Goal: Information Seeking & Learning: Check status

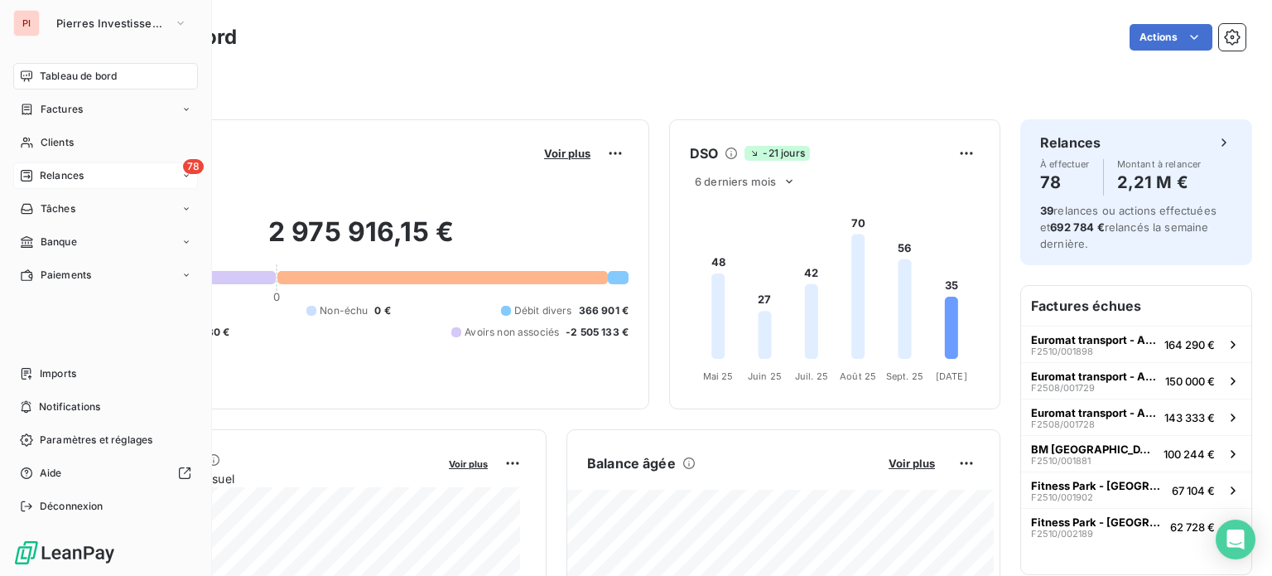
click at [96, 175] on div "78 Relances" at bounding box center [105, 175] width 185 height 27
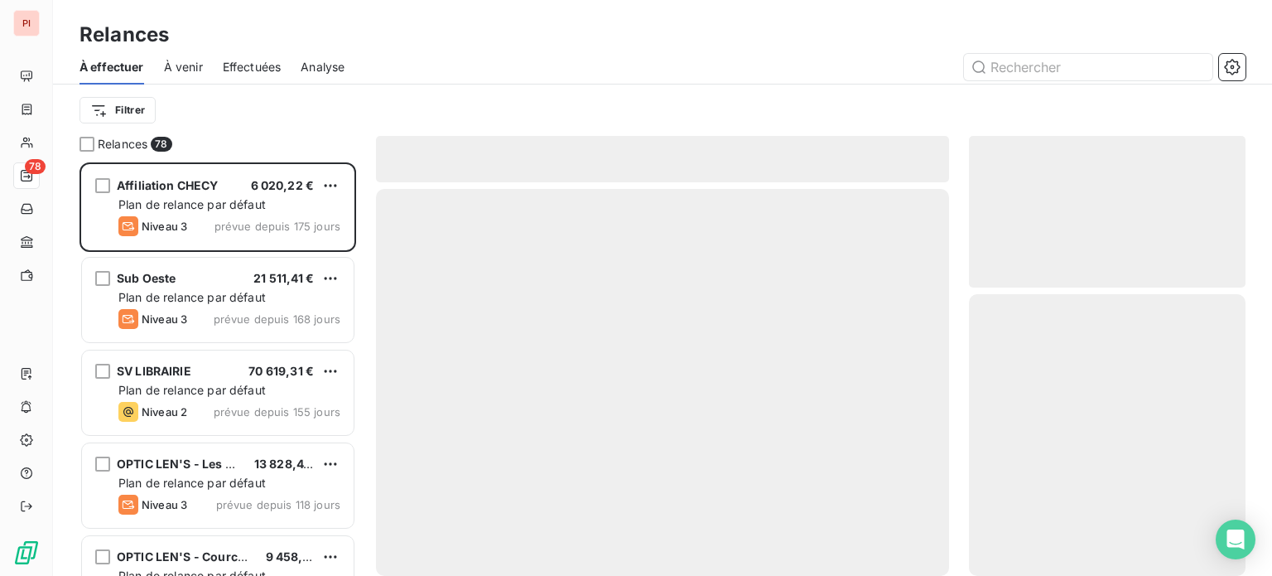
scroll to position [401, 263]
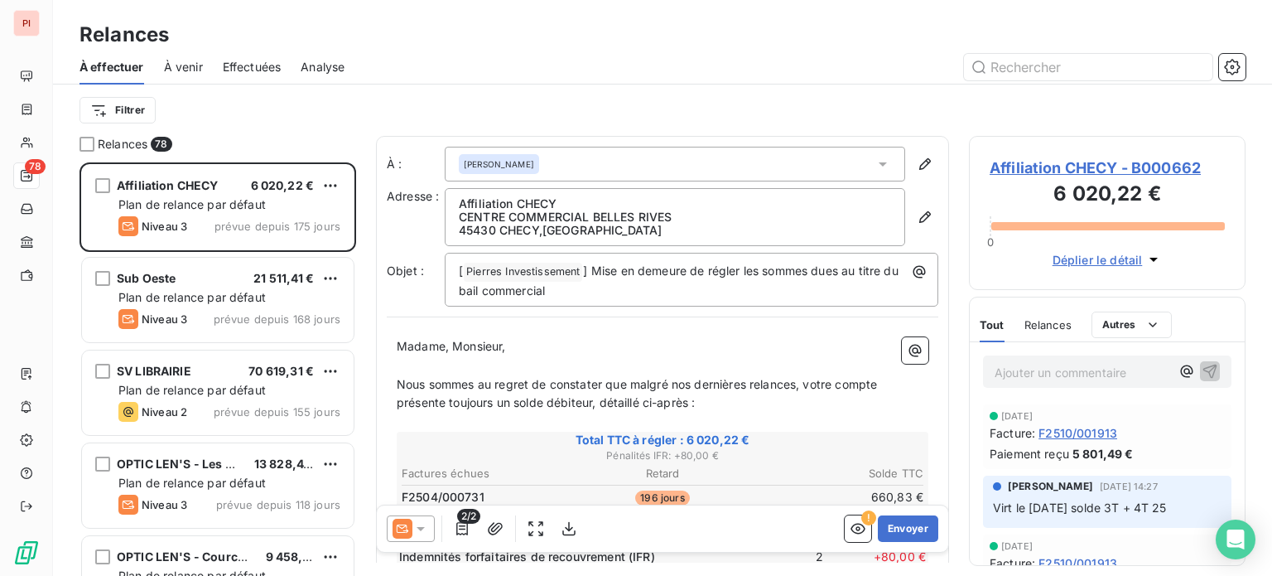
click at [192, 63] on span "À venir" at bounding box center [183, 67] width 39 height 17
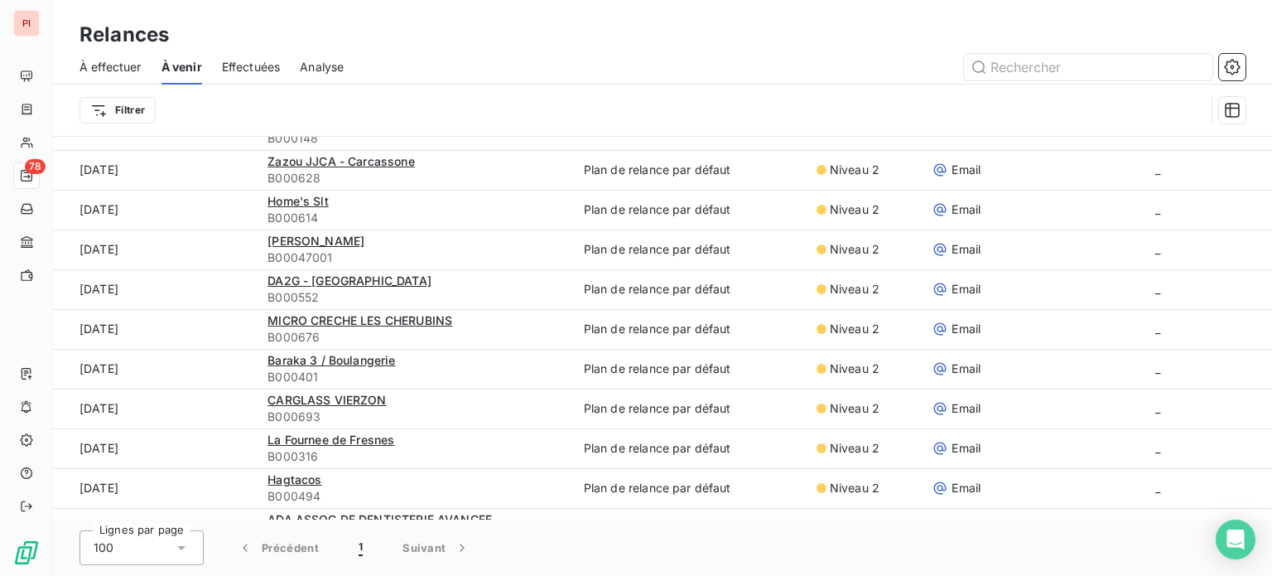
click at [120, 66] on span "À effectuer" at bounding box center [111, 67] width 62 height 17
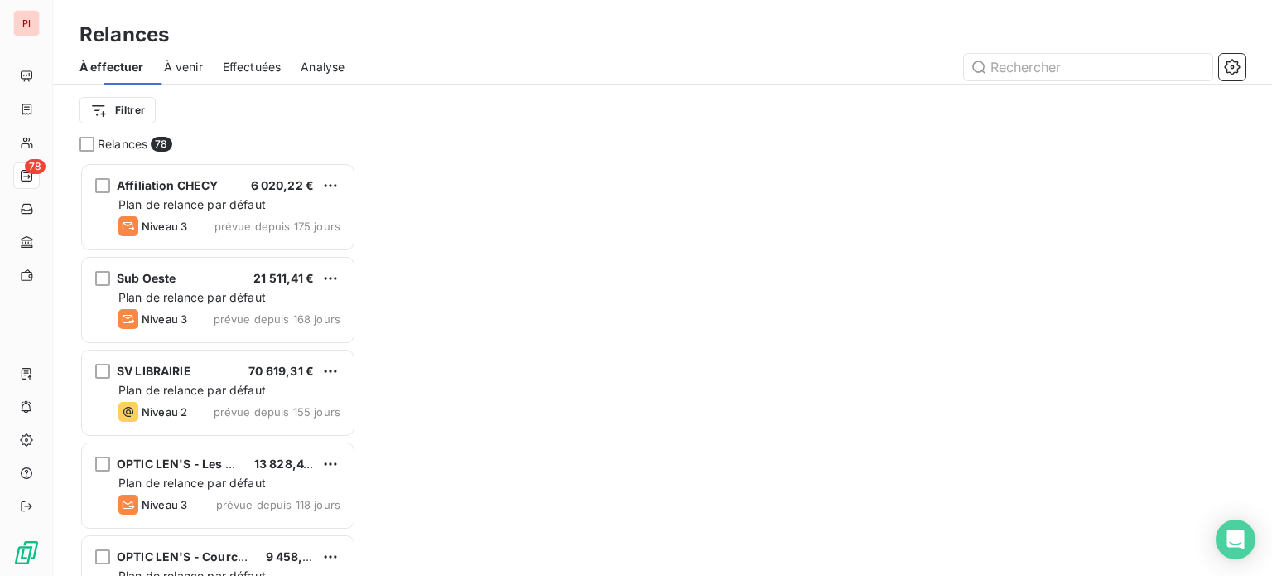
scroll to position [401, 263]
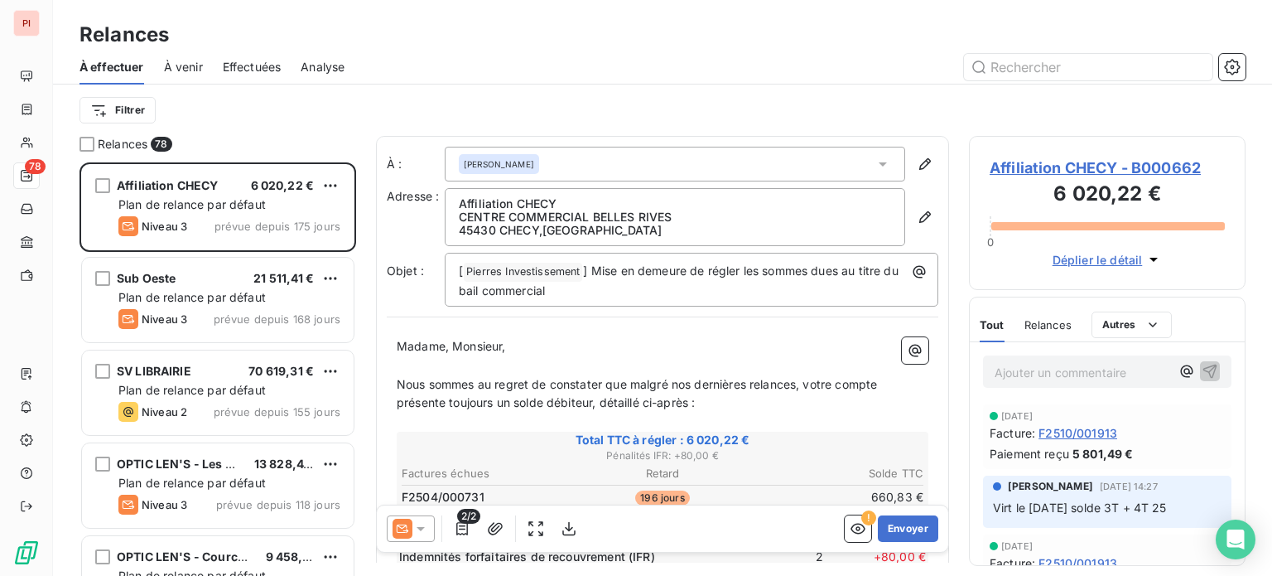
click at [190, 79] on div "À venir" at bounding box center [183, 67] width 39 height 35
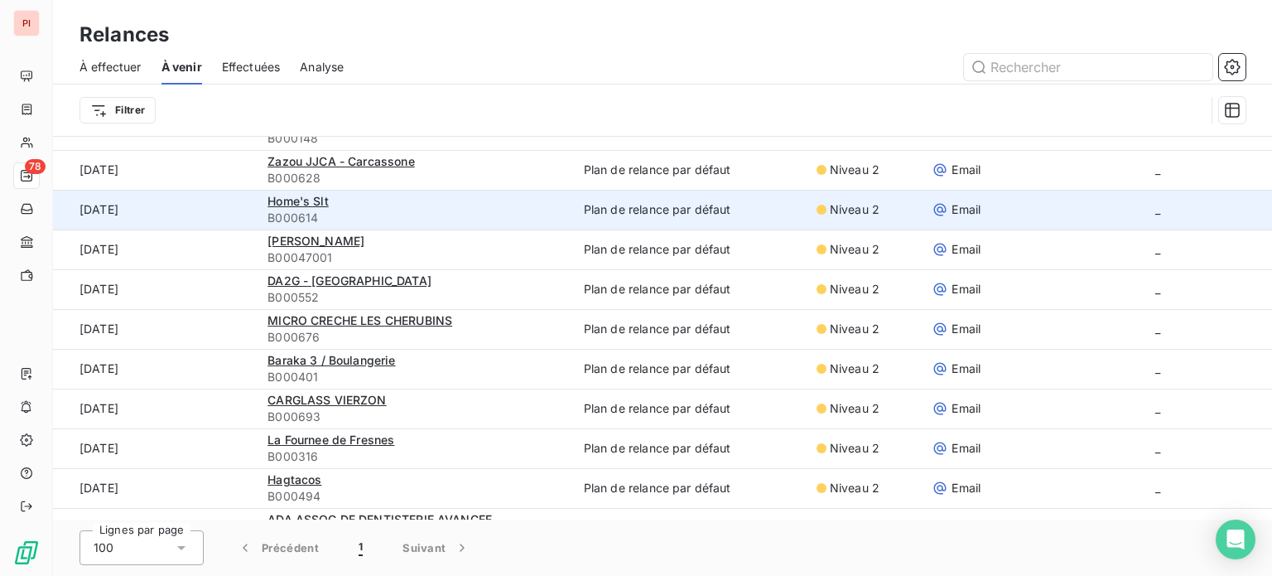
click at [405, 207] on div "Home's Slt" at bounding box center [416, 201] width 297 height 17
click at [289, 199] on span "Home's Slt" at bounding box center [298, 201] width 61 height 14
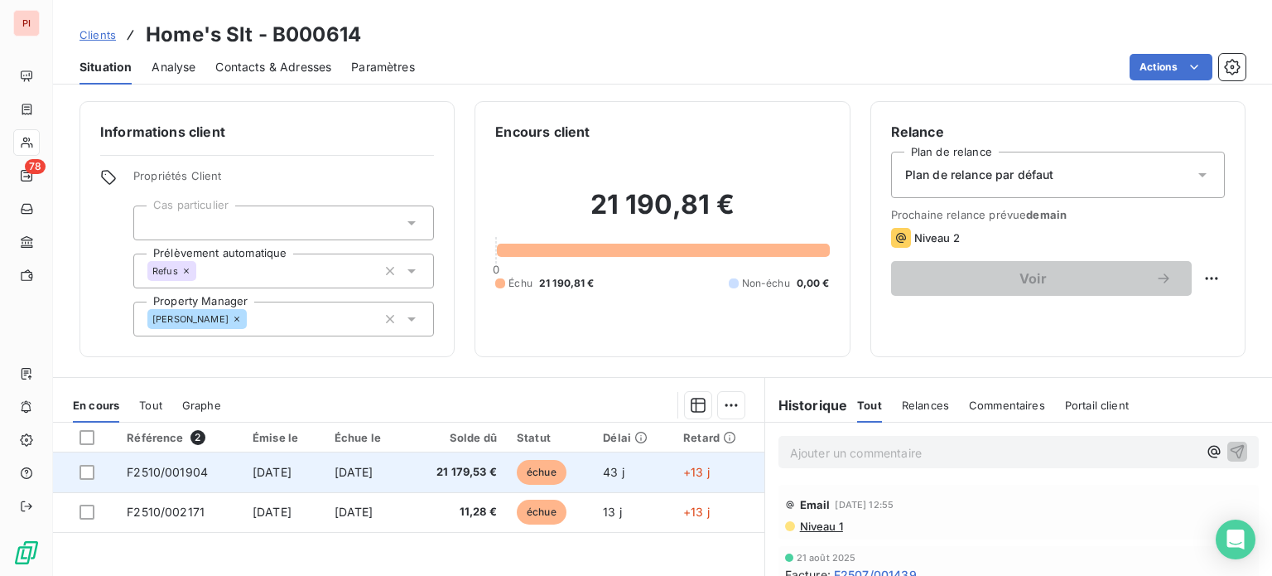
click at [374, 475] on span "[DATE]" at bounding box center [354, 472] width 39 height 14
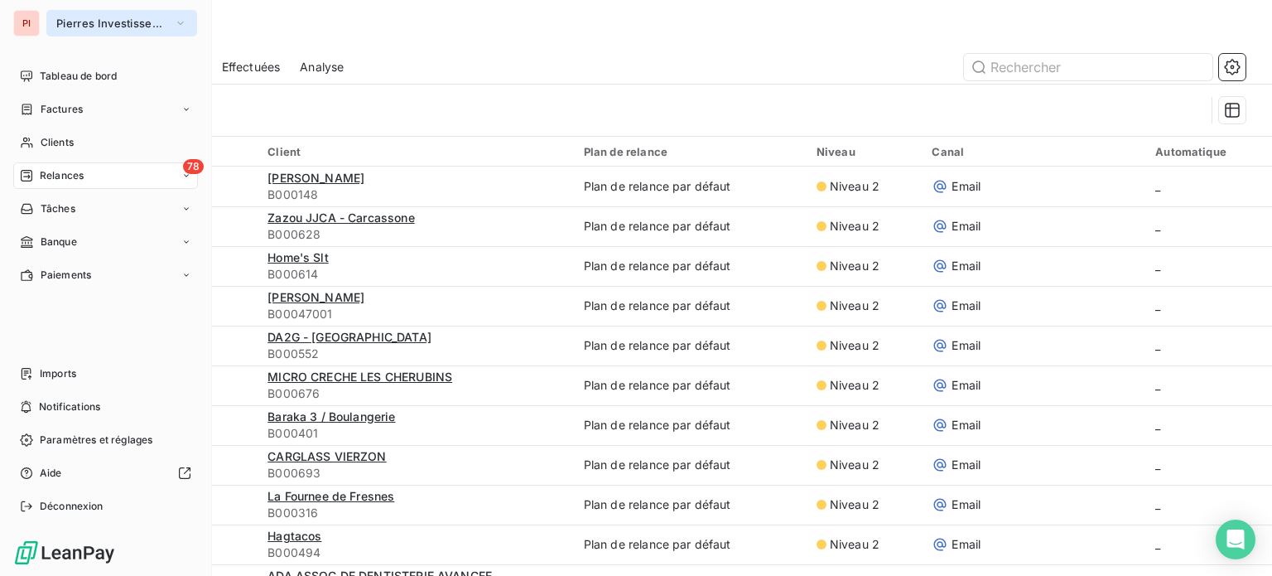
click at [61, 23] on span "Pierres Investissement" at bounding box center [111, 23] width 111 height 13
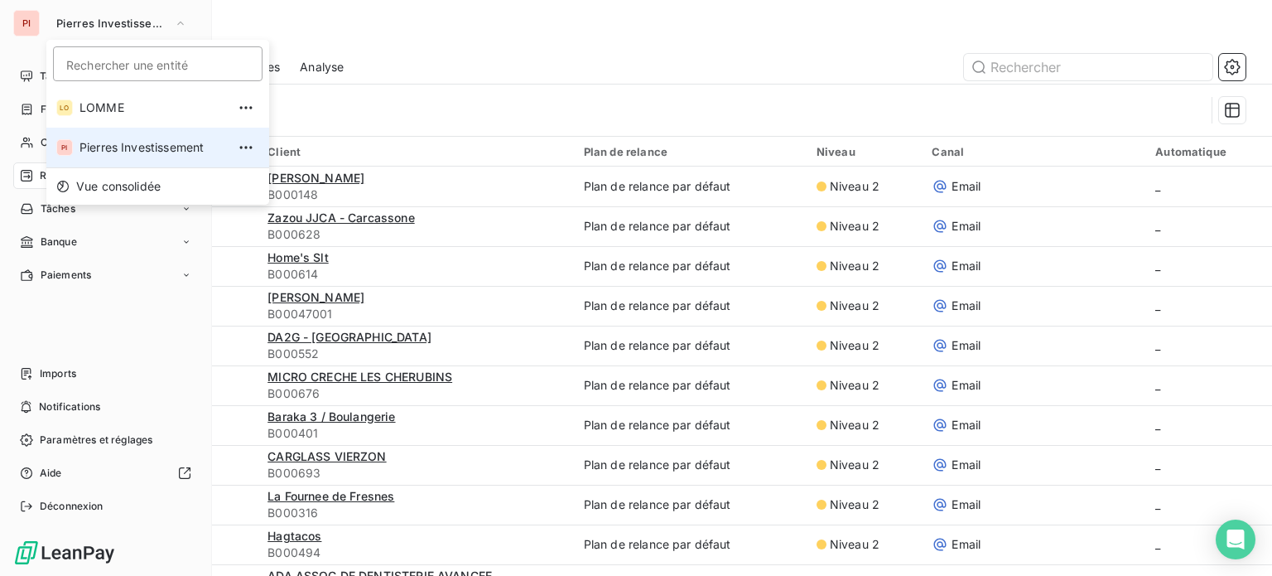
click at [27, 22] on div "PI" at bounding box center [26, 23] width 27 height 27
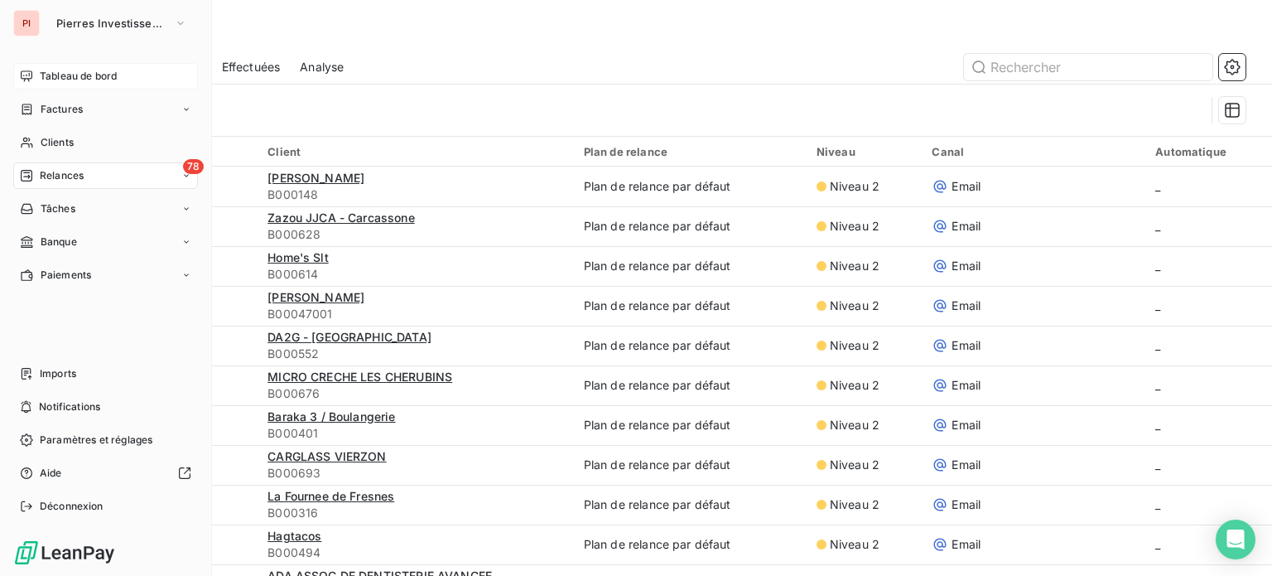
click at [49, 84] on div "Tableau de bord" at bounding box center [105, 76] width 185 height 27
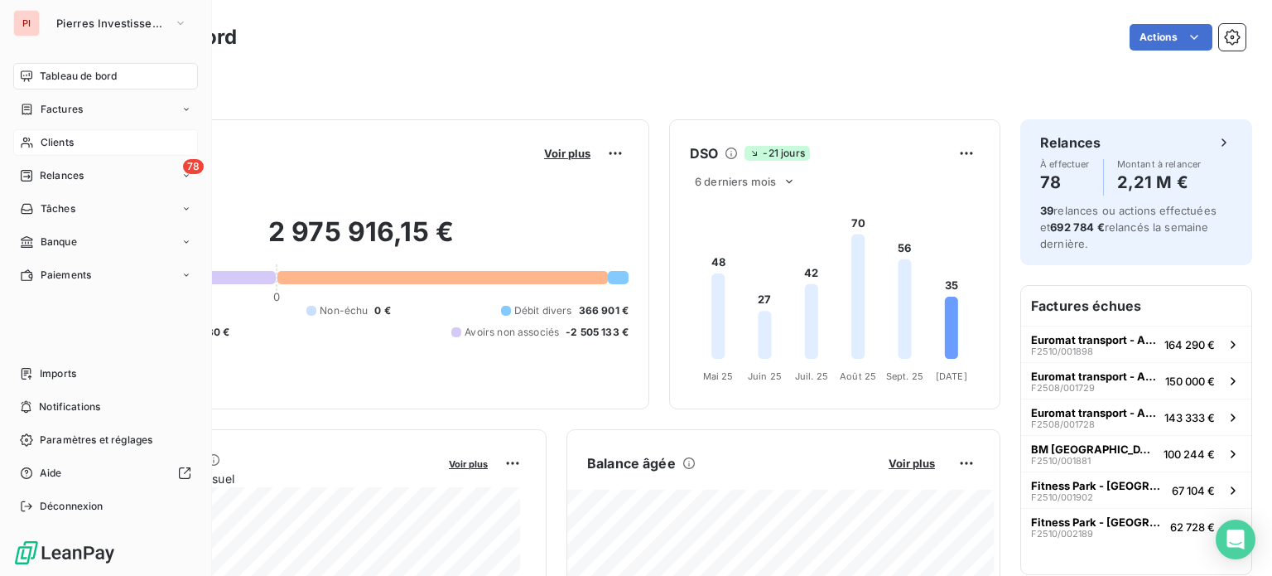
click at [48, 142] on span "Clients" at bounding box center [57, 142] width 33 height 15
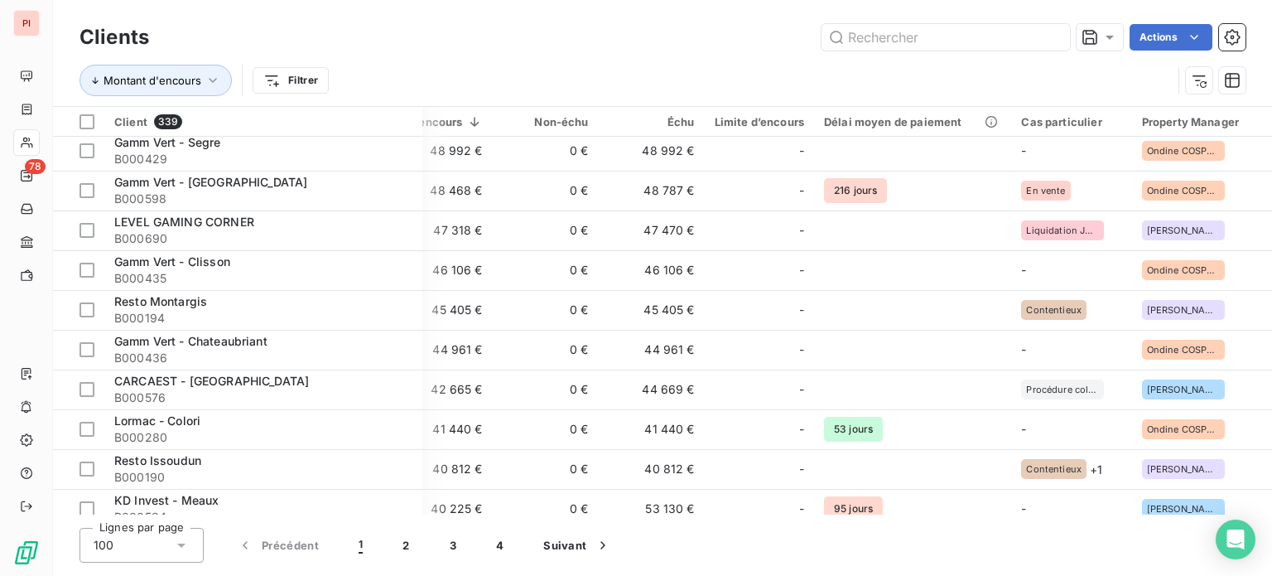
scroll to position [843, 264]
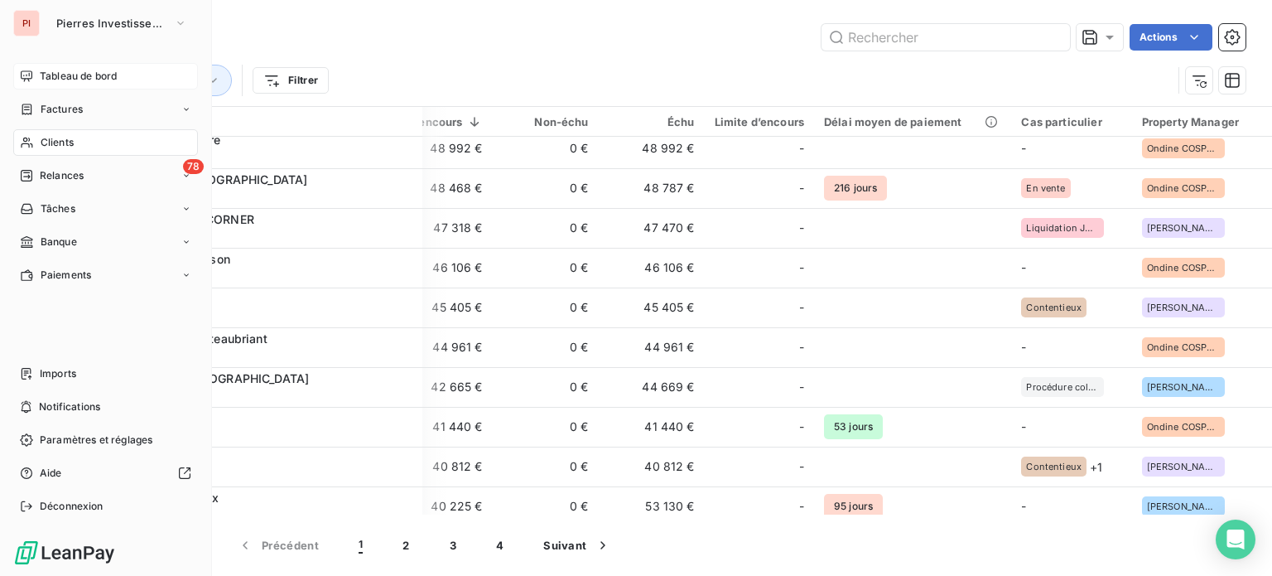
click at [41, 73] on span "Tableau de bord" at bounding box center [78, 76] width 77 height 15
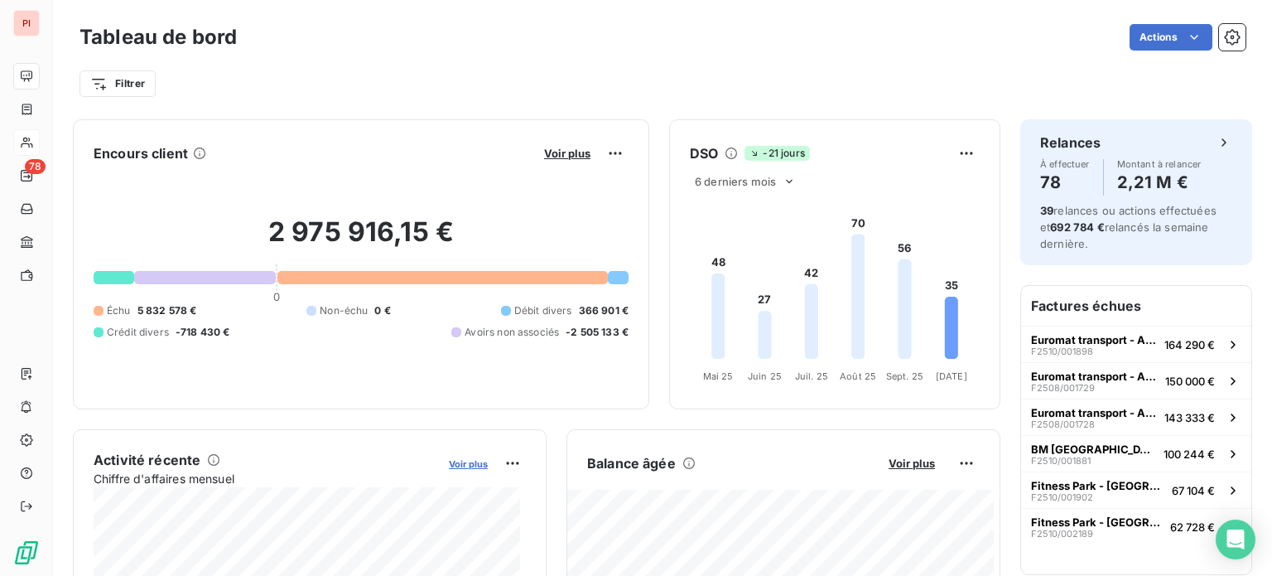
click at [449, 466] on span "Voir plus" at bounding box center [468, 464] width 39 height 12
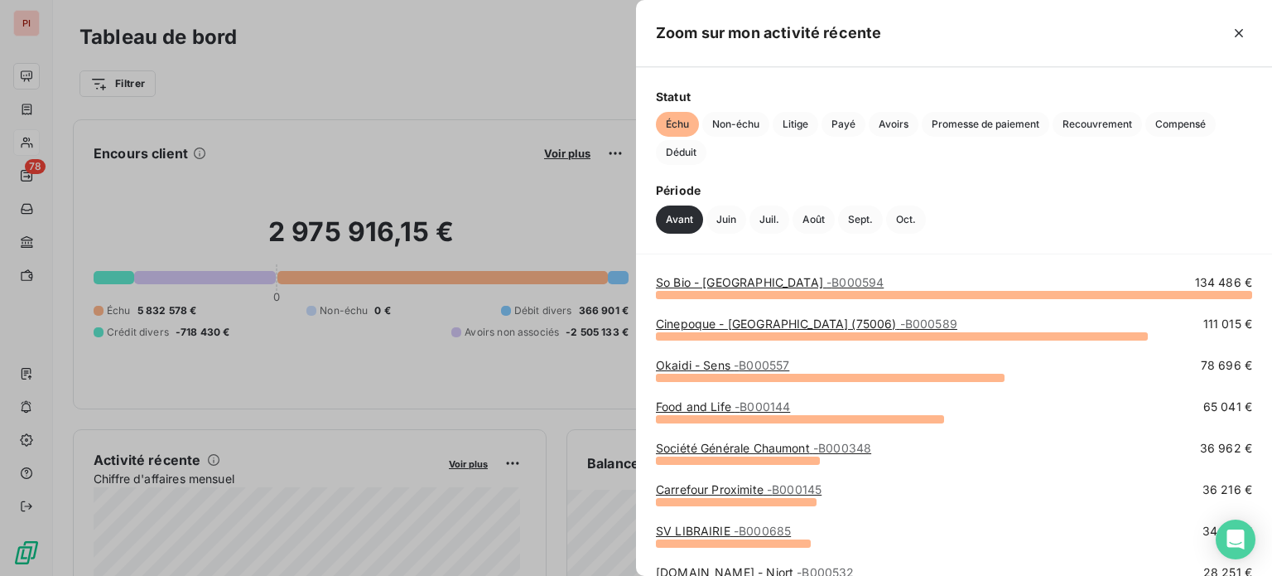
click at [458, 41] on div at bounding box center [636, 288] width 1272 height 576
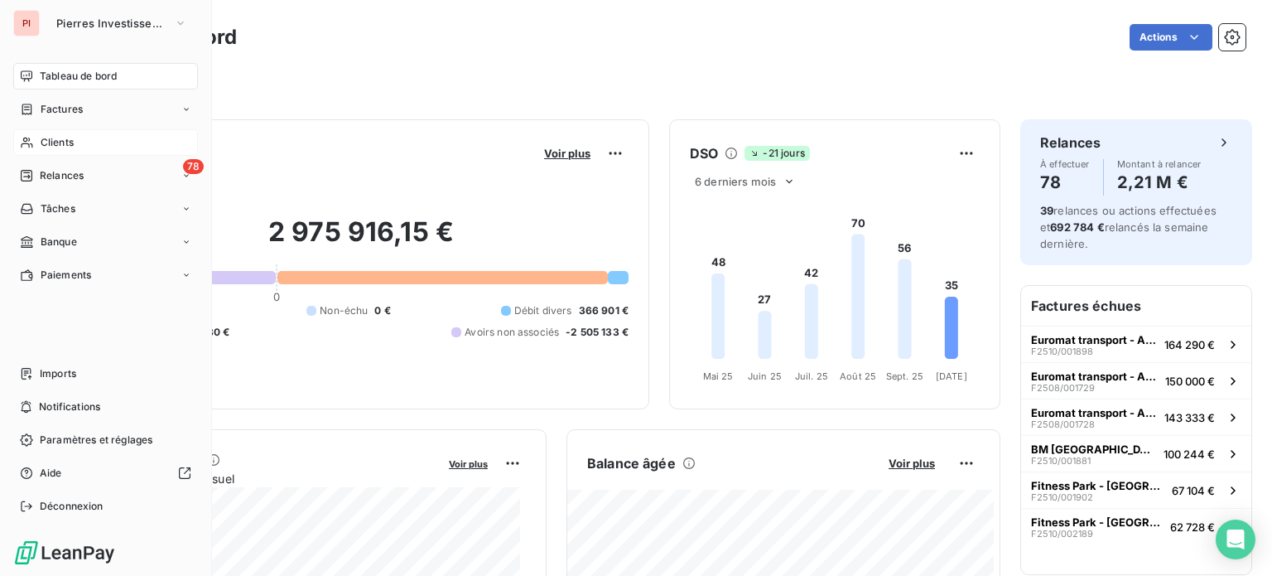
click at [38, 141] on div "Clients" at bounding box center [105, 142] width 185 height 27
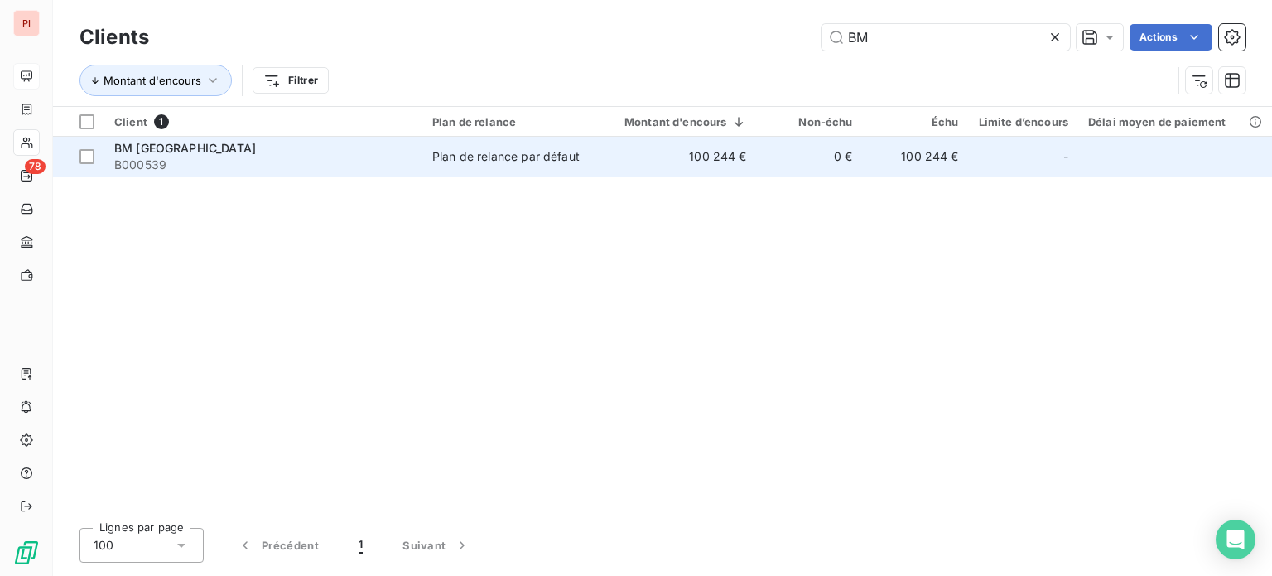
type input "BM"
click at [377, 158] on span "B000539" at bounding box center [263, 165] width 298 height 17
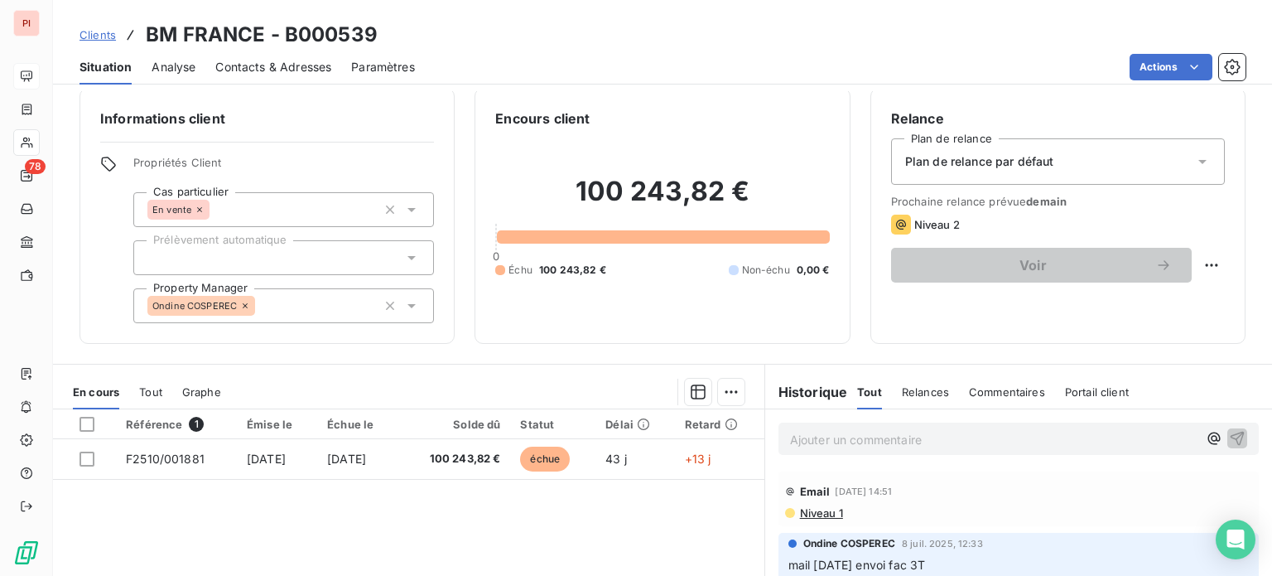
scroll to position [13, 0]
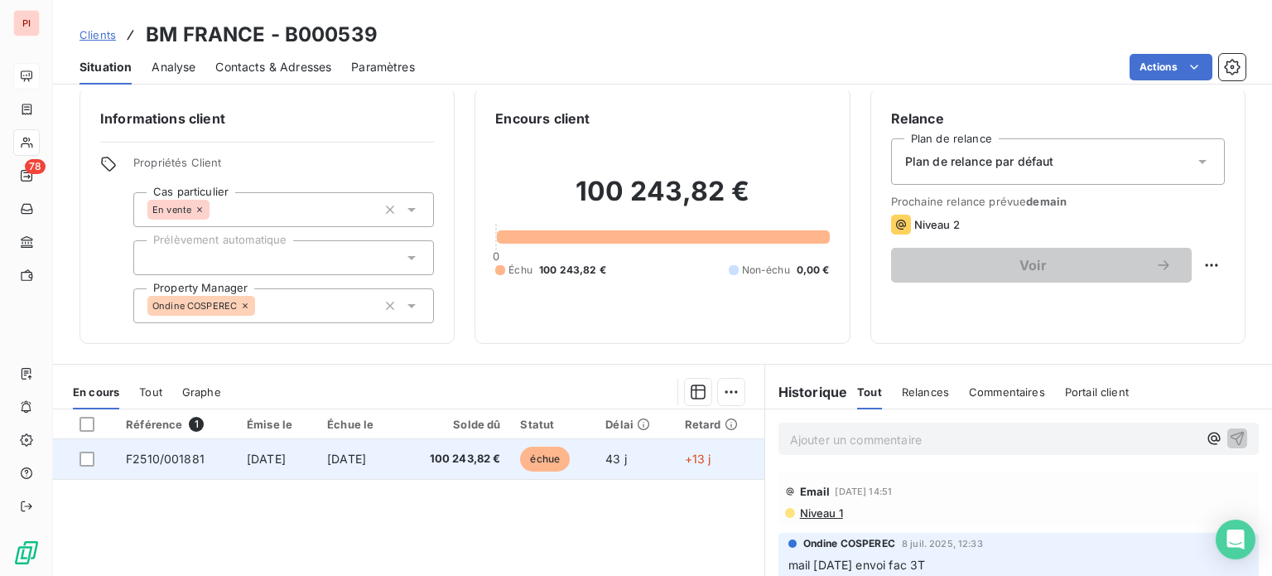
click at [366, 459] on span "[DATE]" at bounding box center [346, 458] width 39 height 14
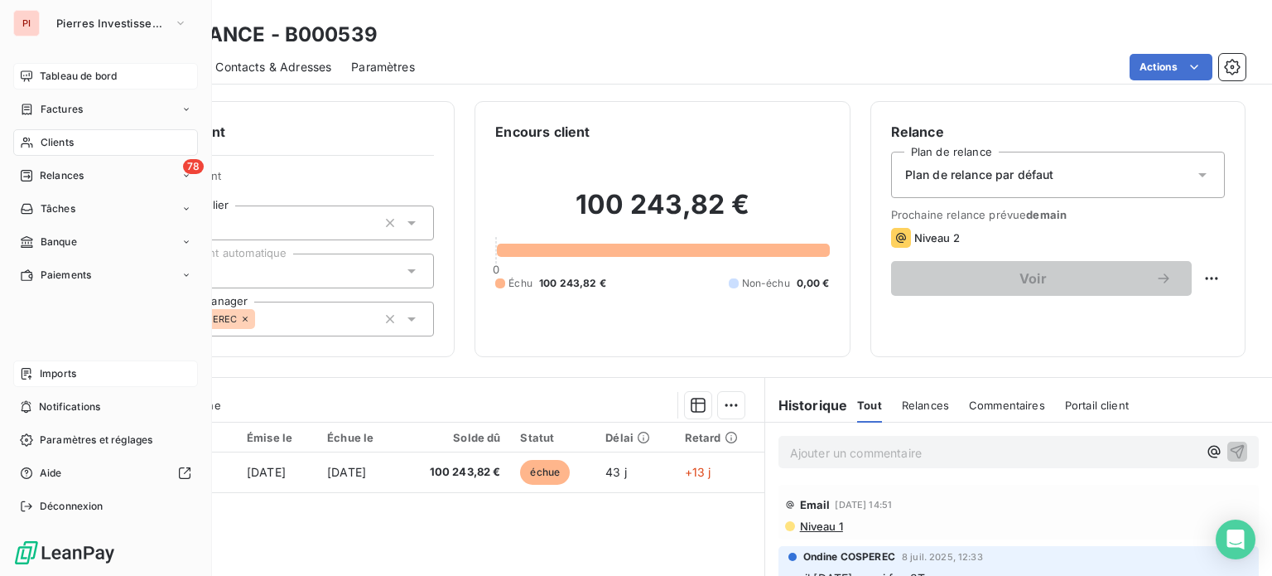
click at [75, 379] on span "Imports" at bounding box center [58, 373] width 36 height 15
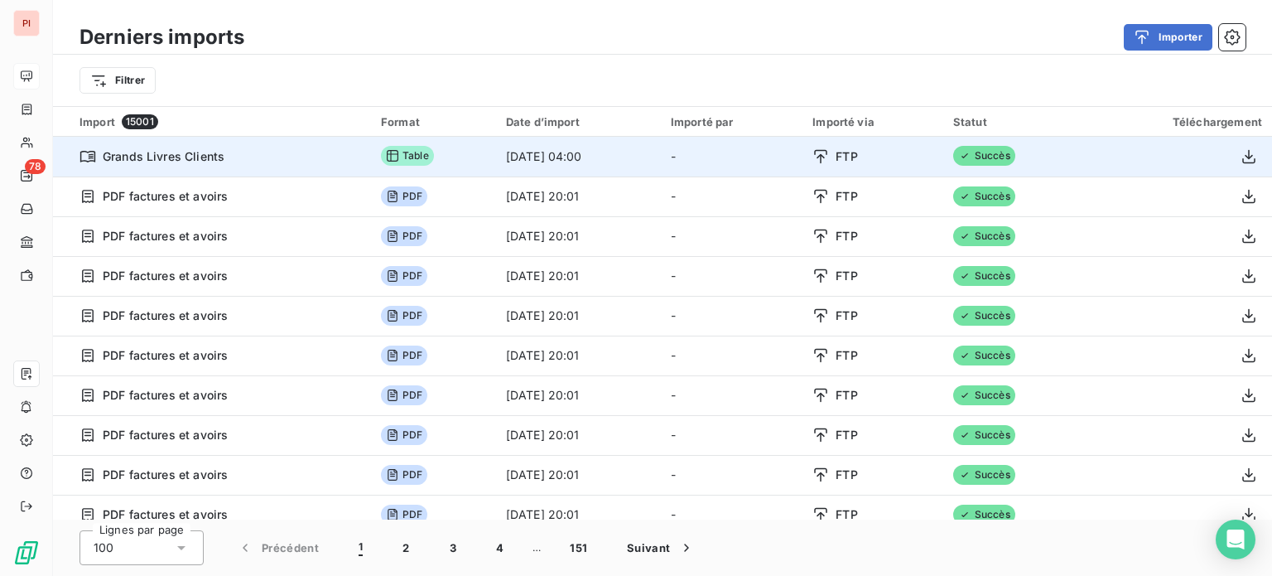
click at [1227, 157] on div at bounding box center [1178, 156] width 168 height 27
click at [1243, 157] on icon "button" at bounding box center [1249, 156] width 13 height 14
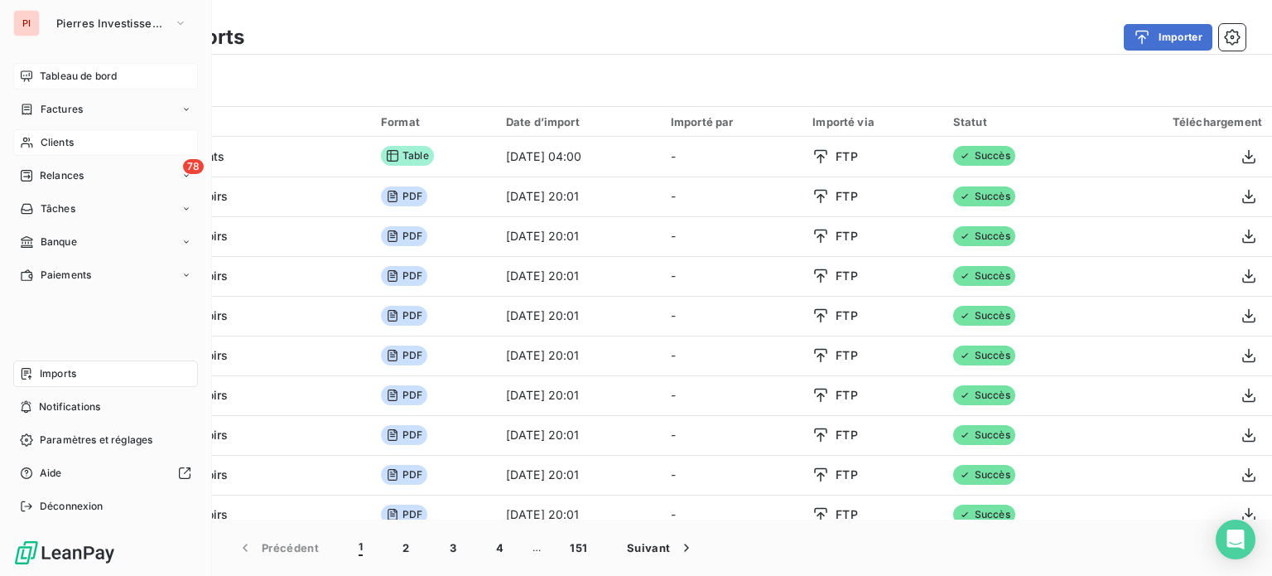
click at [73, 138] on span "Clients" at bounding box center [57, 142] width 33 height 15
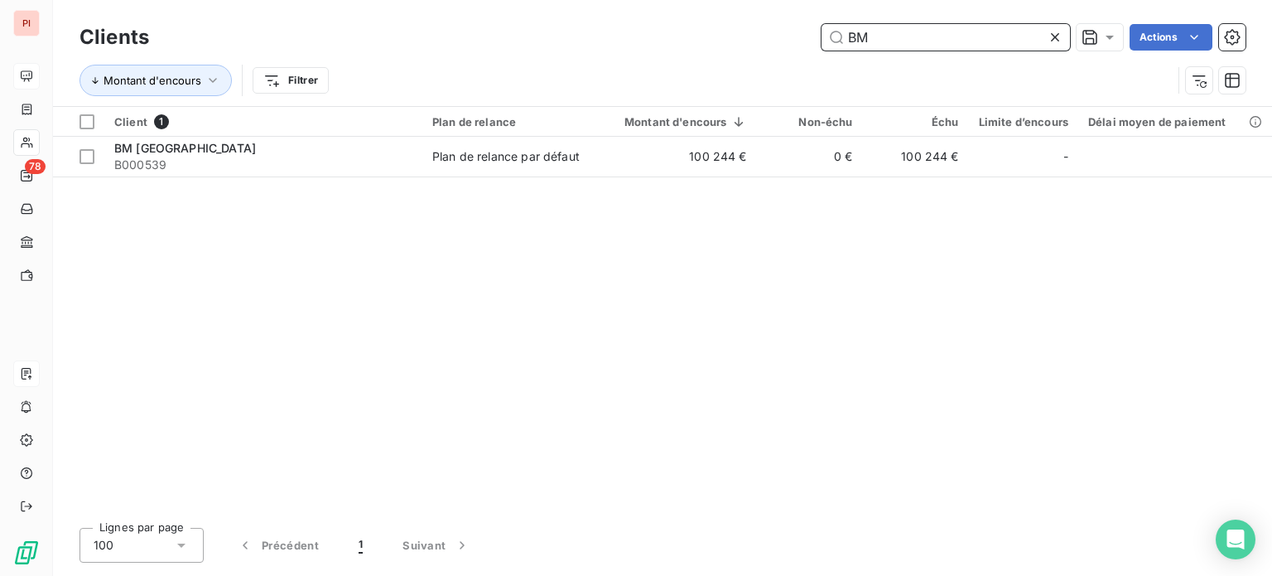
click at [863, 38] on input "BM" at bounding box center [946, 37] width 249 height 27
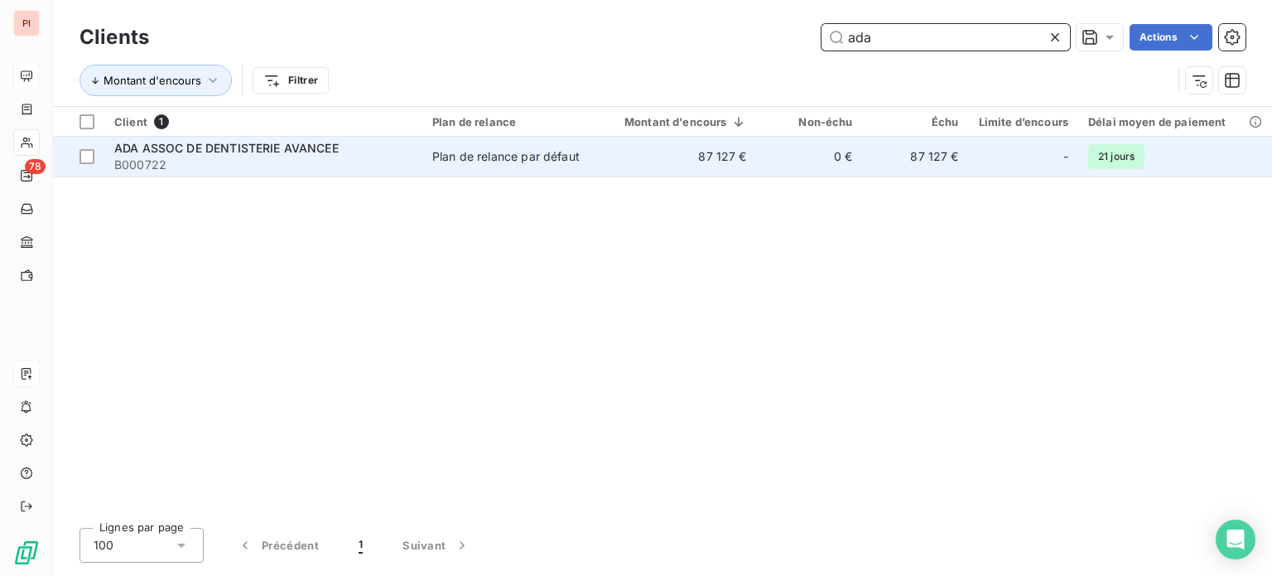
type input "ada"
click at [584, 160] on span "Plan de relance par défaut" at bounding box center [508, 156] width 152 height 17
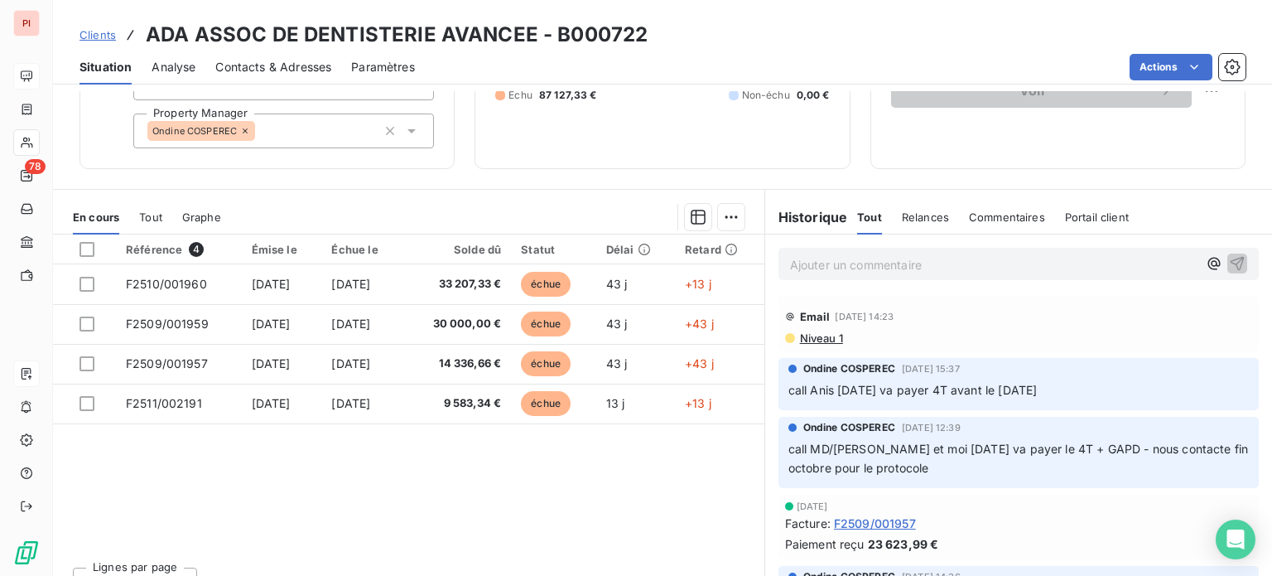
scroll to position [189, 0]
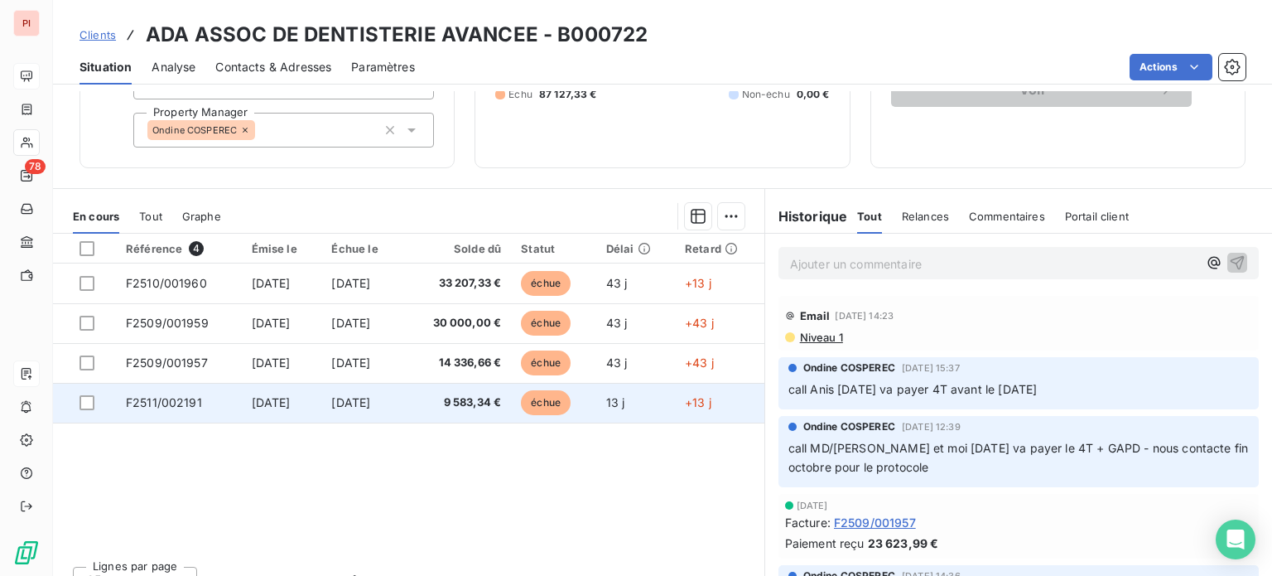
click at [403, 393] on td "[DATE]" at bounding box center [361, 403] width 81 height 40
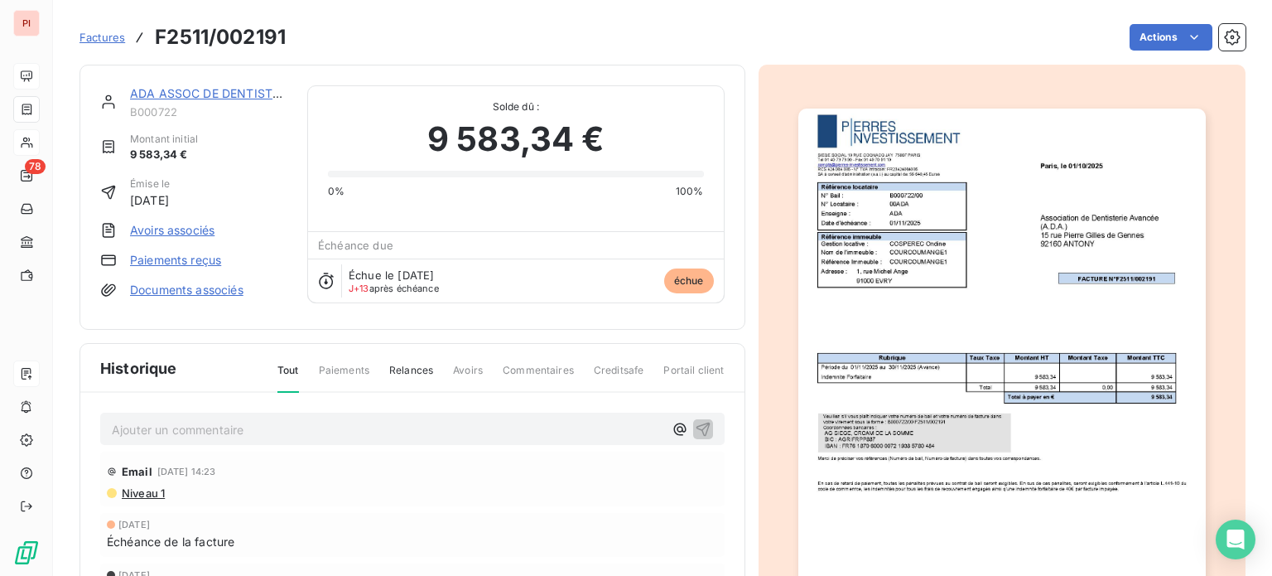
click at [872, 199] on img "button" at bounding box center [1003, 397] width 408 height 576
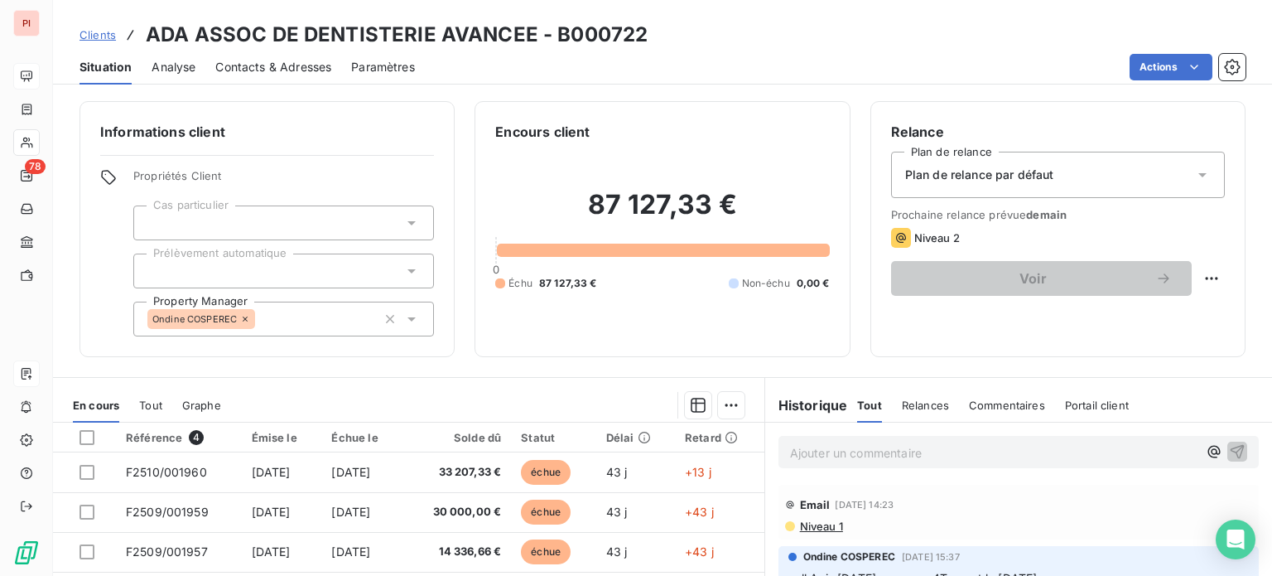
scroll to position [93, 0]
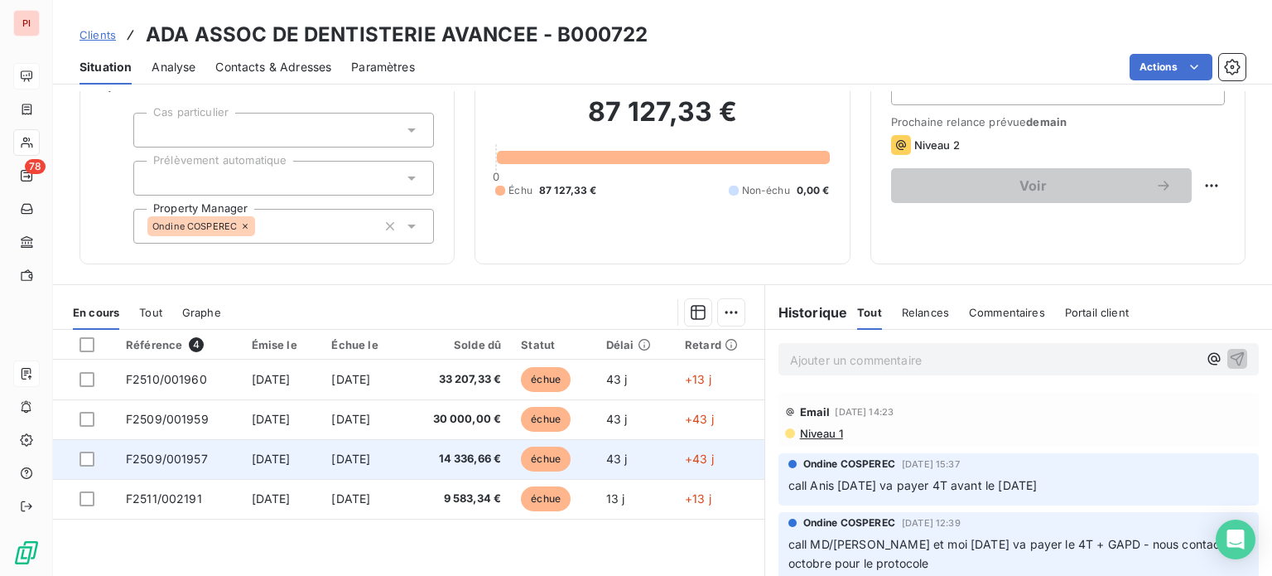
click at [446, 453] on span "14 336,66 €" at bounding box center [457, 459] width 89 height 17
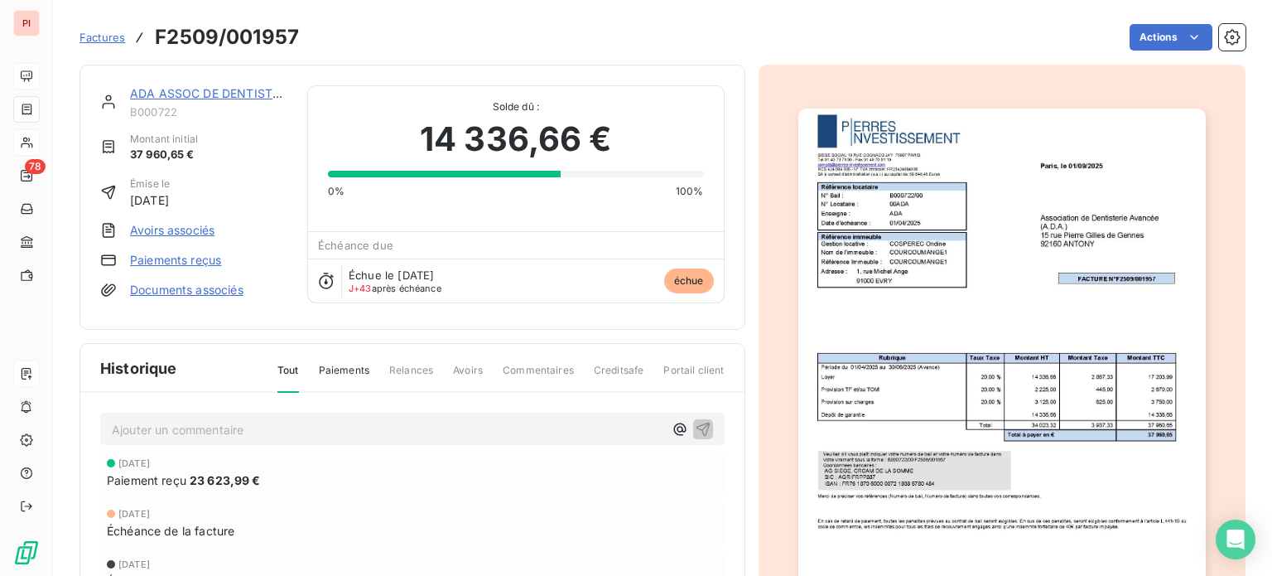
scroll to position [126, 0]
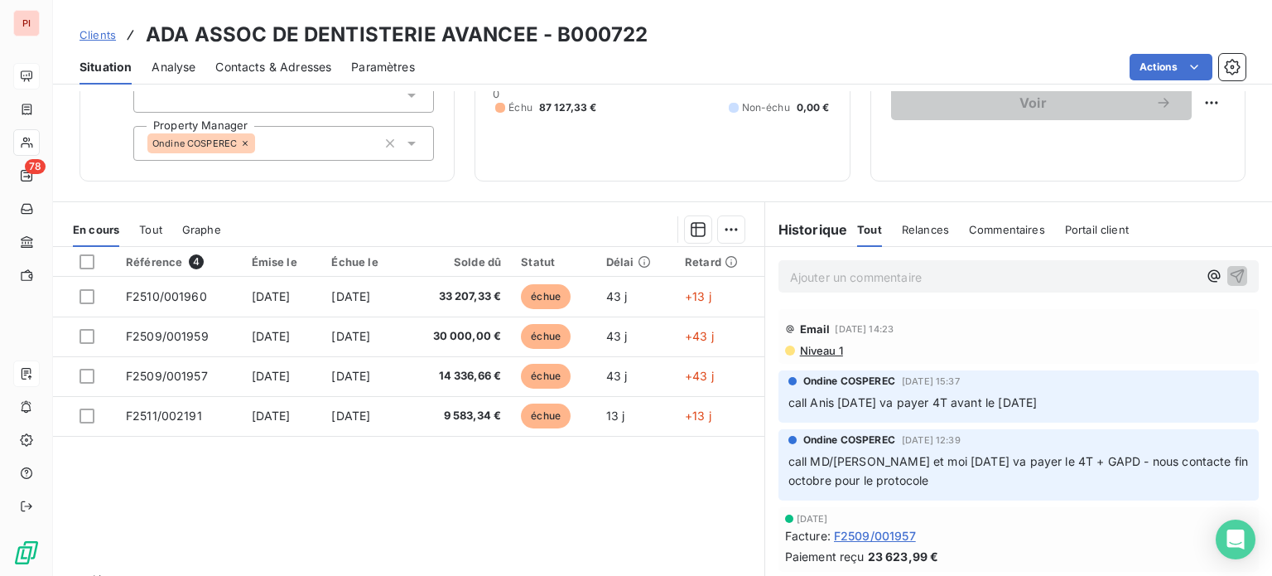
scroll to position [172, 0]
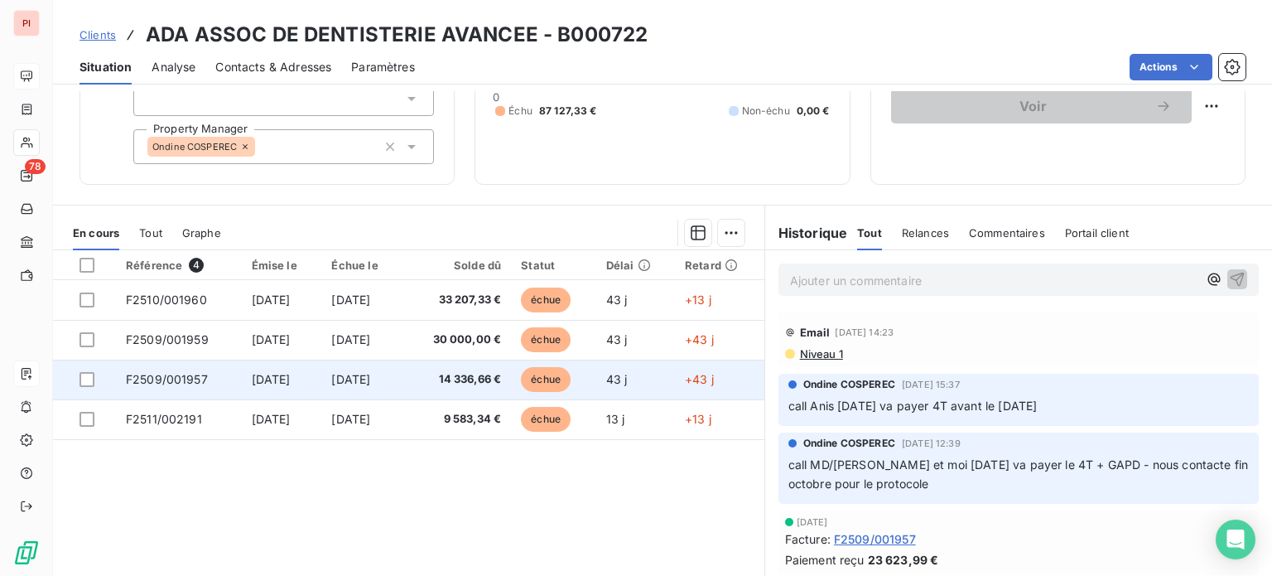
click at [403, 378] on td "[DATE]" at bounding box center [361, 380] width 81 height 40
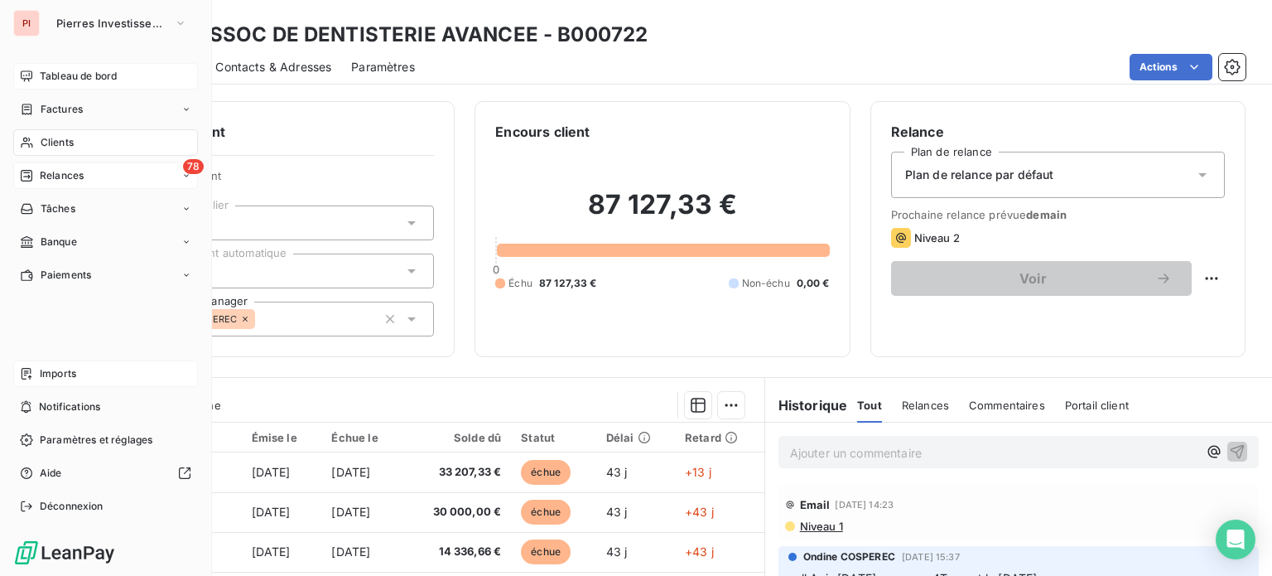
click at [54, 173] on span "Relances" at bounding box center [62, 175] width 44 height 15
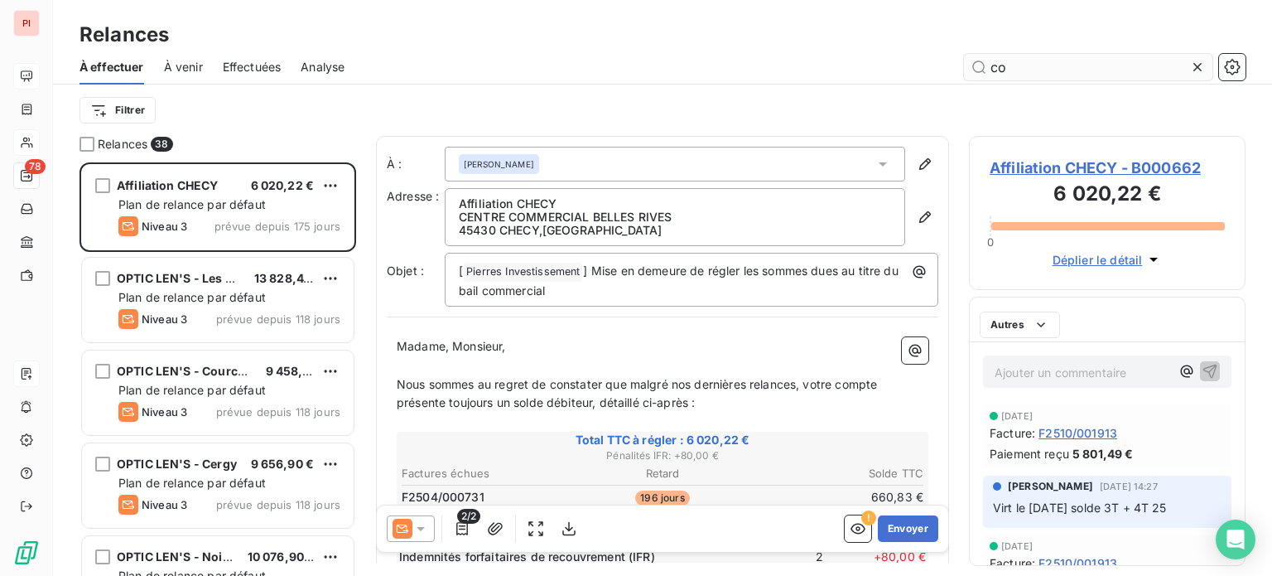
scroll to position [401, 263]
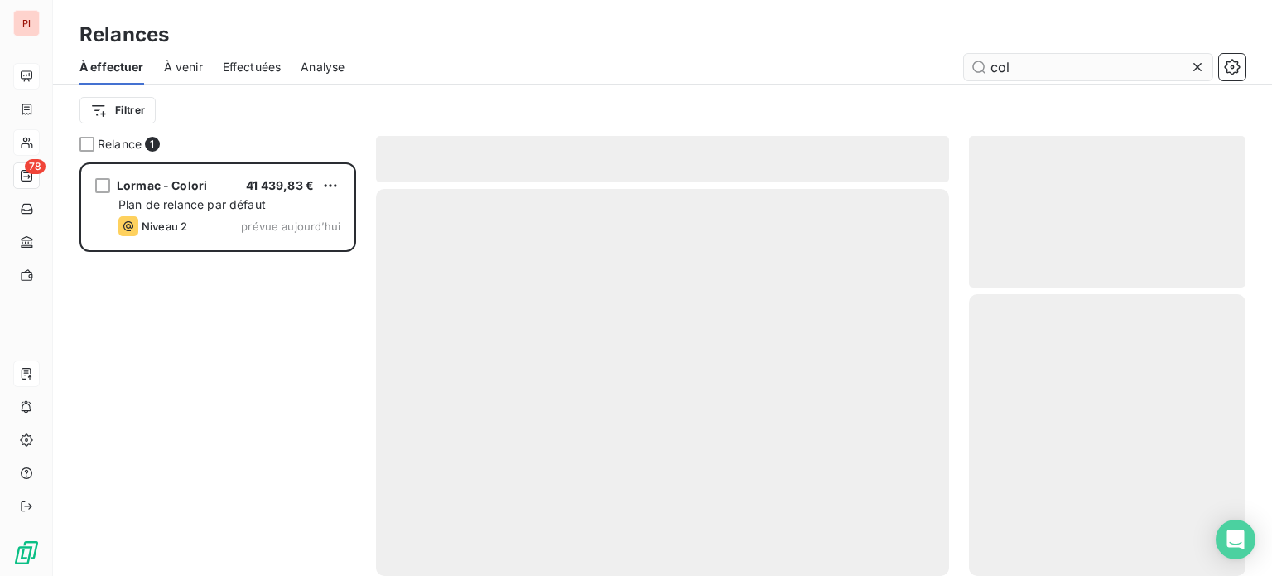
scroll to position [401, 263]
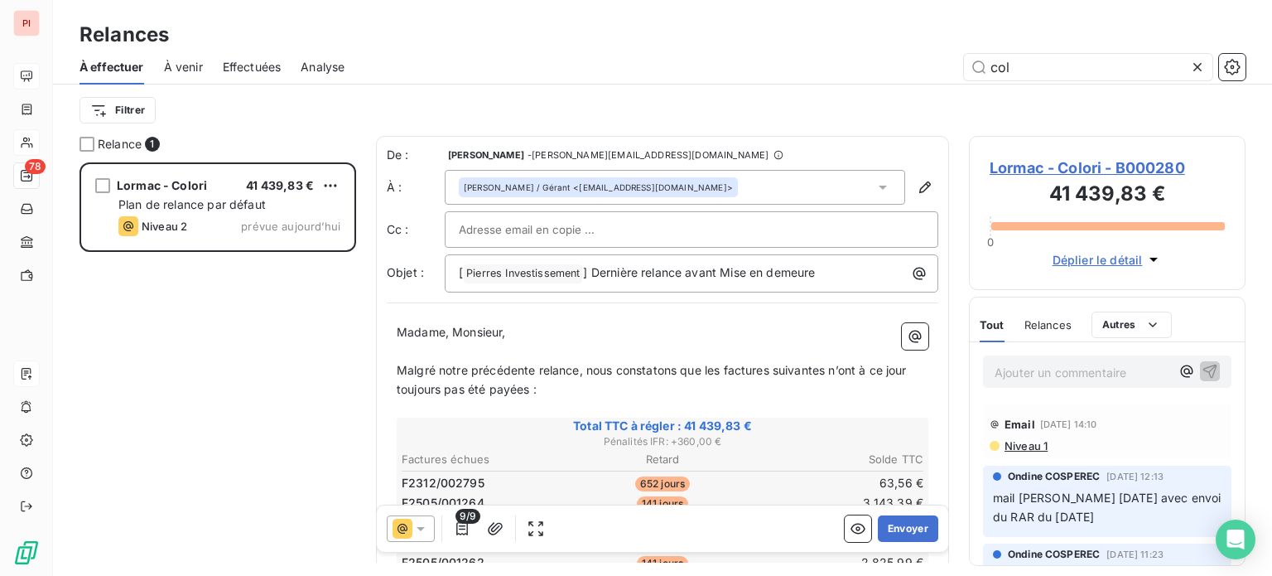
type input "col"
click at [1195, 70] on icon at bounding box center [1198, 67] width 17 height 17
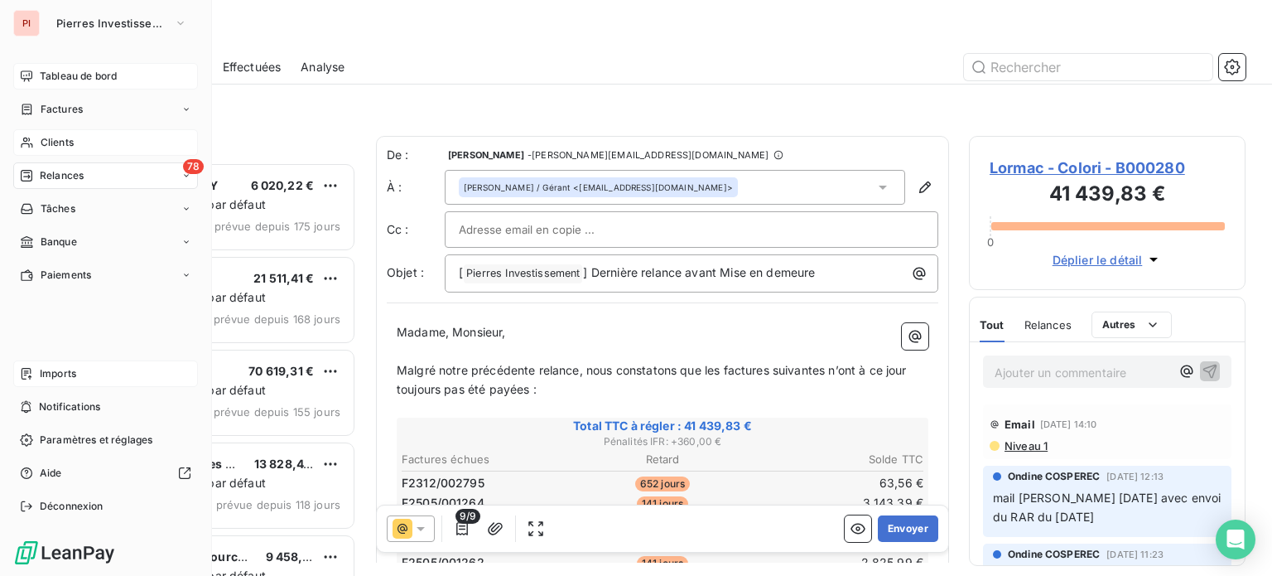
click at [59, 171] on span "Relances" at bounding box center [62, 175] width 44 height 15
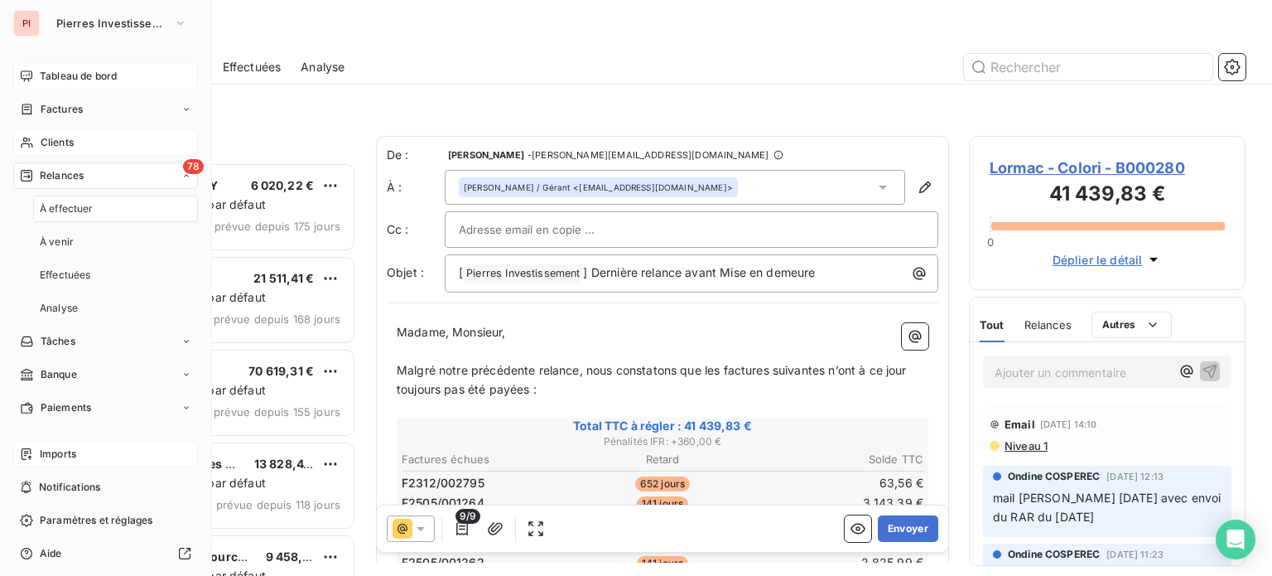
click at [75, 135] on div "Clients" at bounding box center [105, 142] width 185 height 27
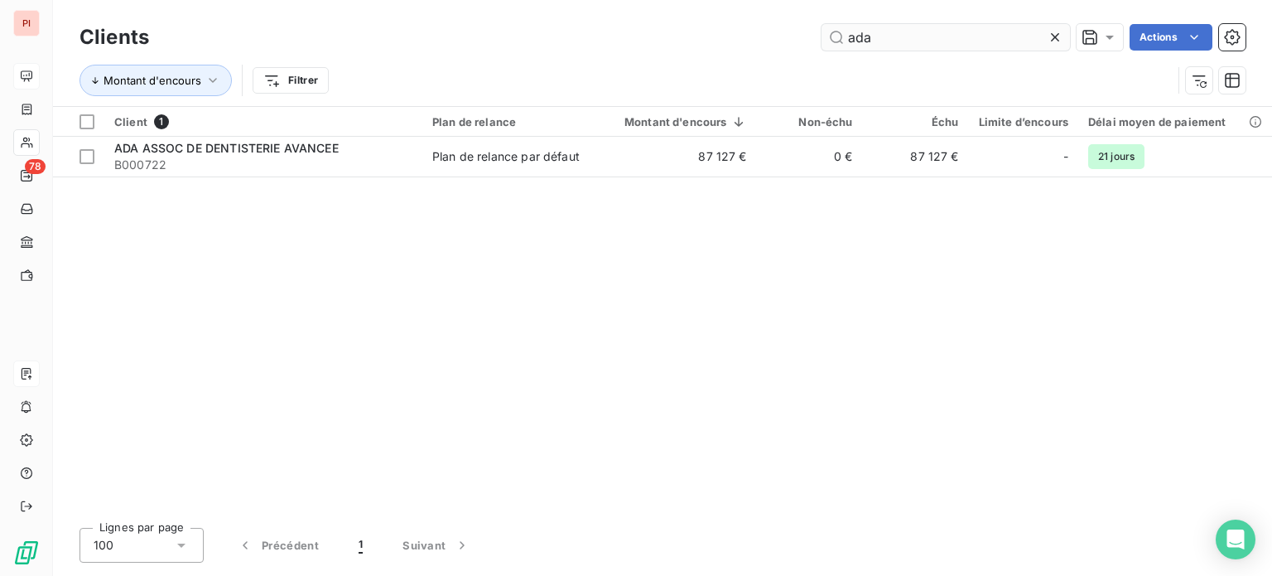
click at [977, 42] on input "ada" at bounding box center [946, 37] width 249 height 27
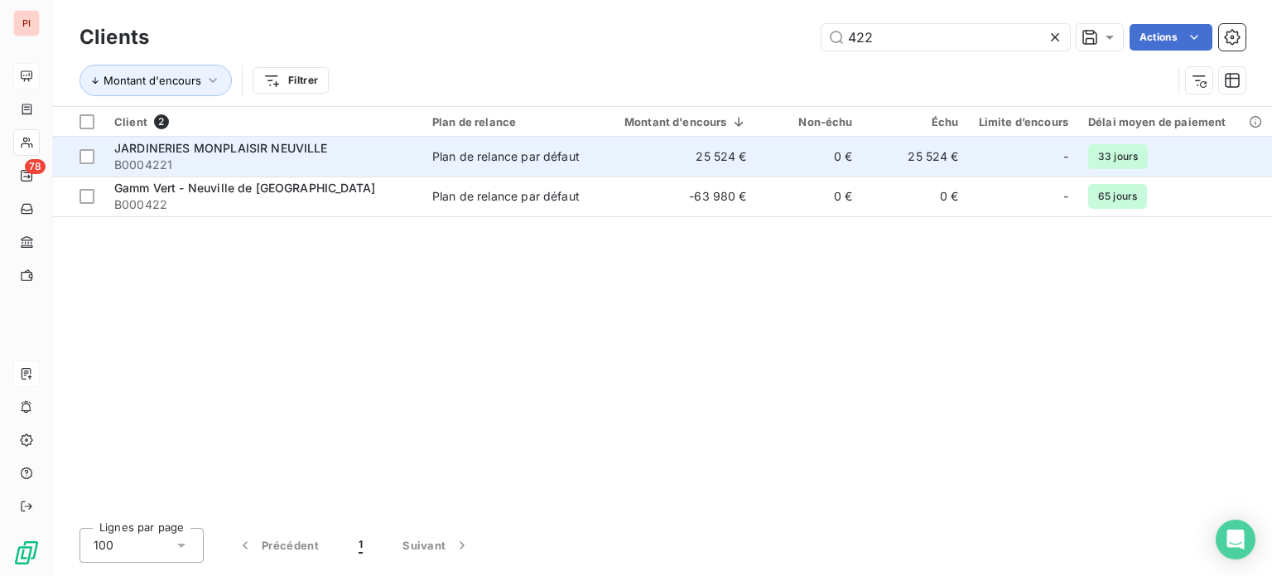
type input "422"
click at [389, 152] on div "JARDINERIES MONPLAISIR NEUVILLE" at bounding box center [263, 148] width 298 height 17
